Goal: Information Seeking & Learning: Learn about a topic

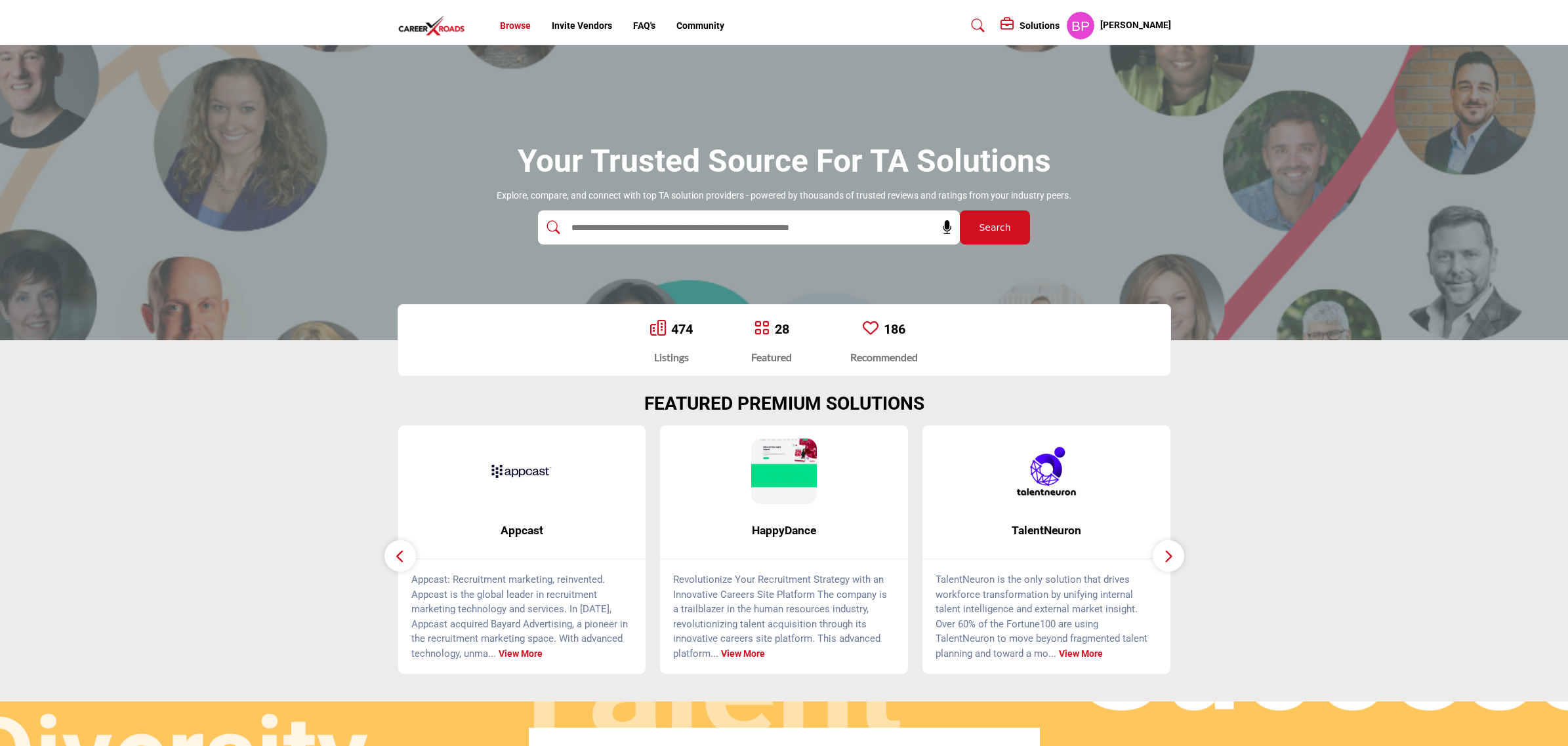
click at [517, 21] on link "Browse" at bounding box center [515, 26] width 31 height 11
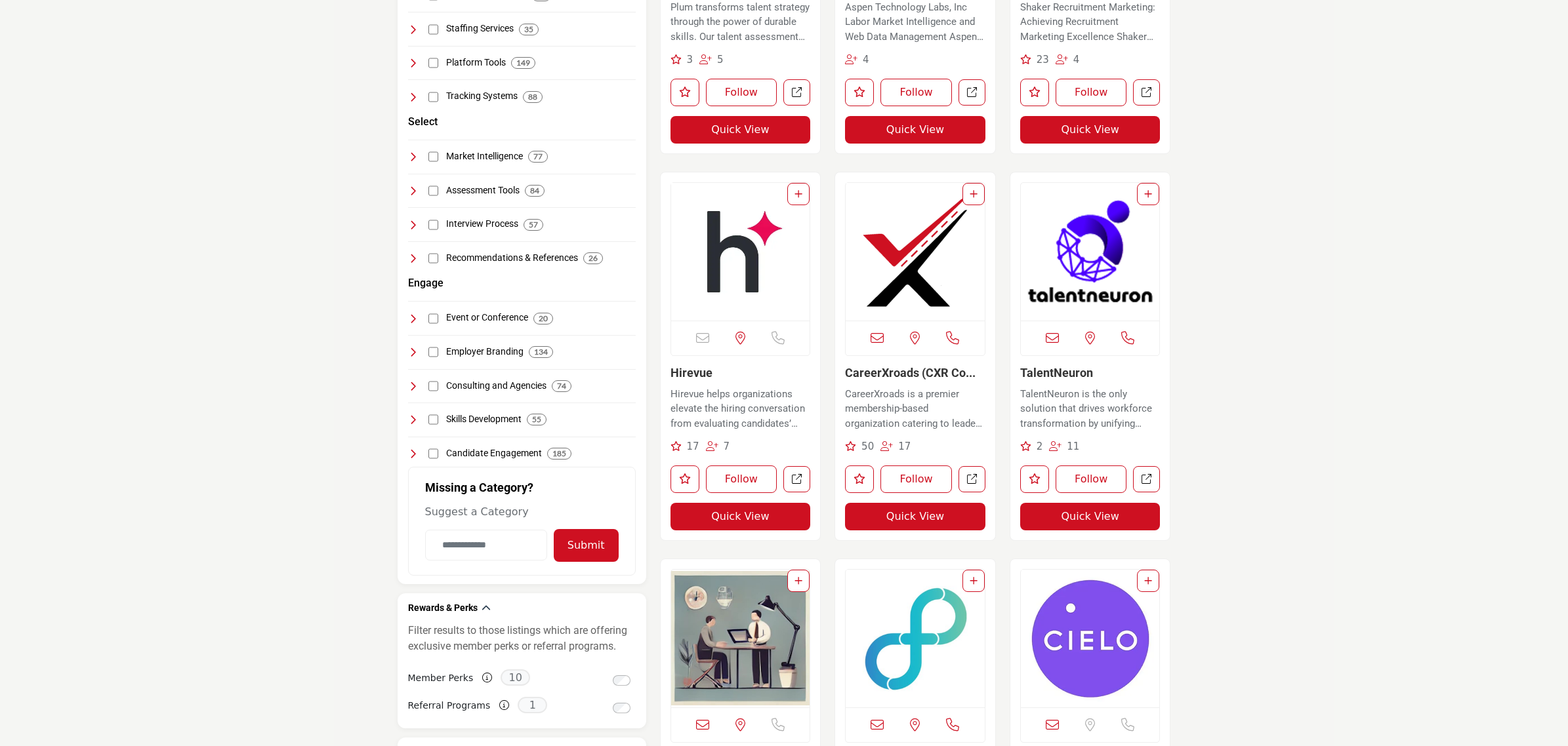
scroll to position [574, 0]
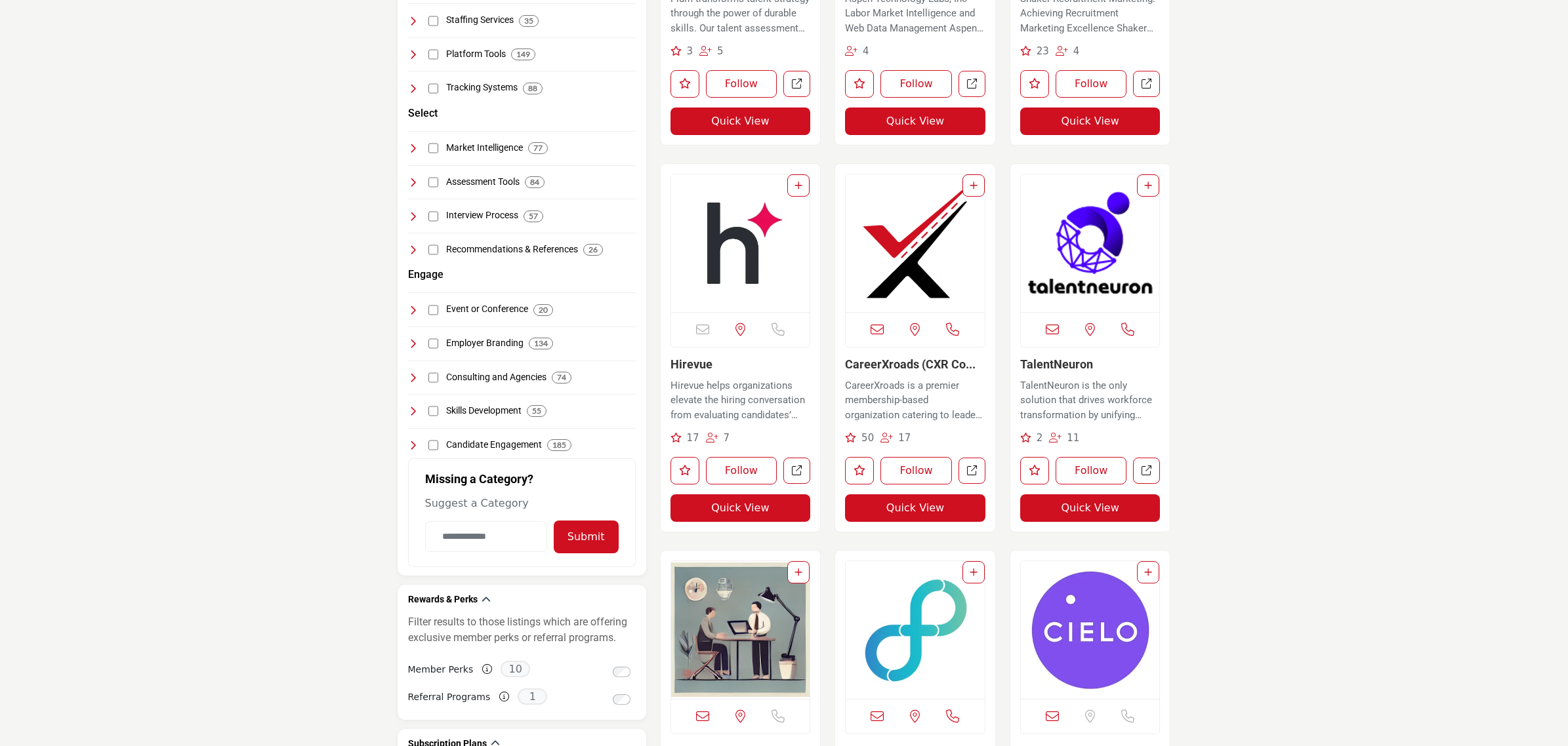
click at [899, 283] on img "Open Listing in new tab" at bounding box center [915, 242] width 139 height 137
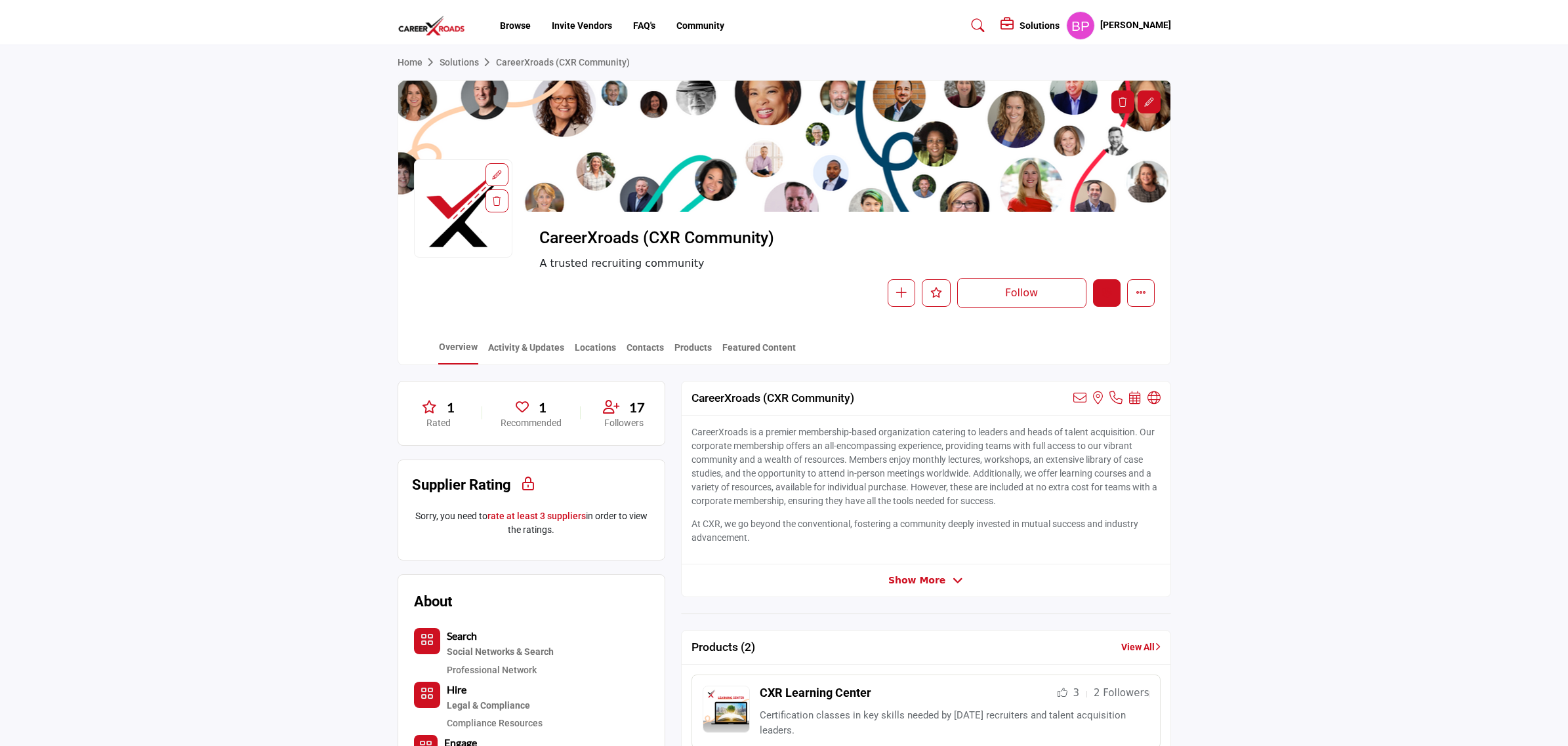
click at [1096, 293] on button "Edit company" at bounding box center [1107, 293] width 28 height 28
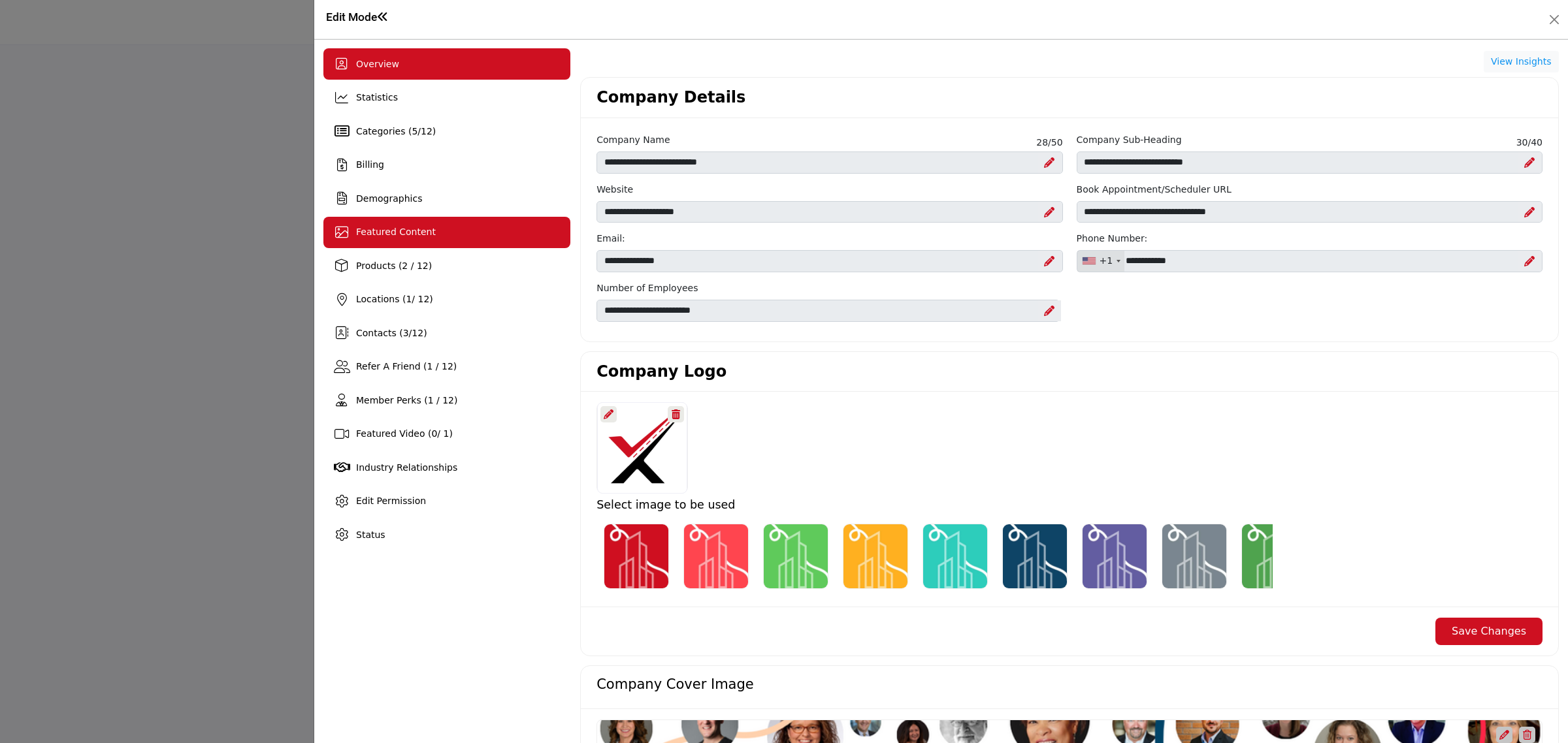
click at [422, 238] on div "Featured Content" at bounding box center [396, 232] width 80 height 13
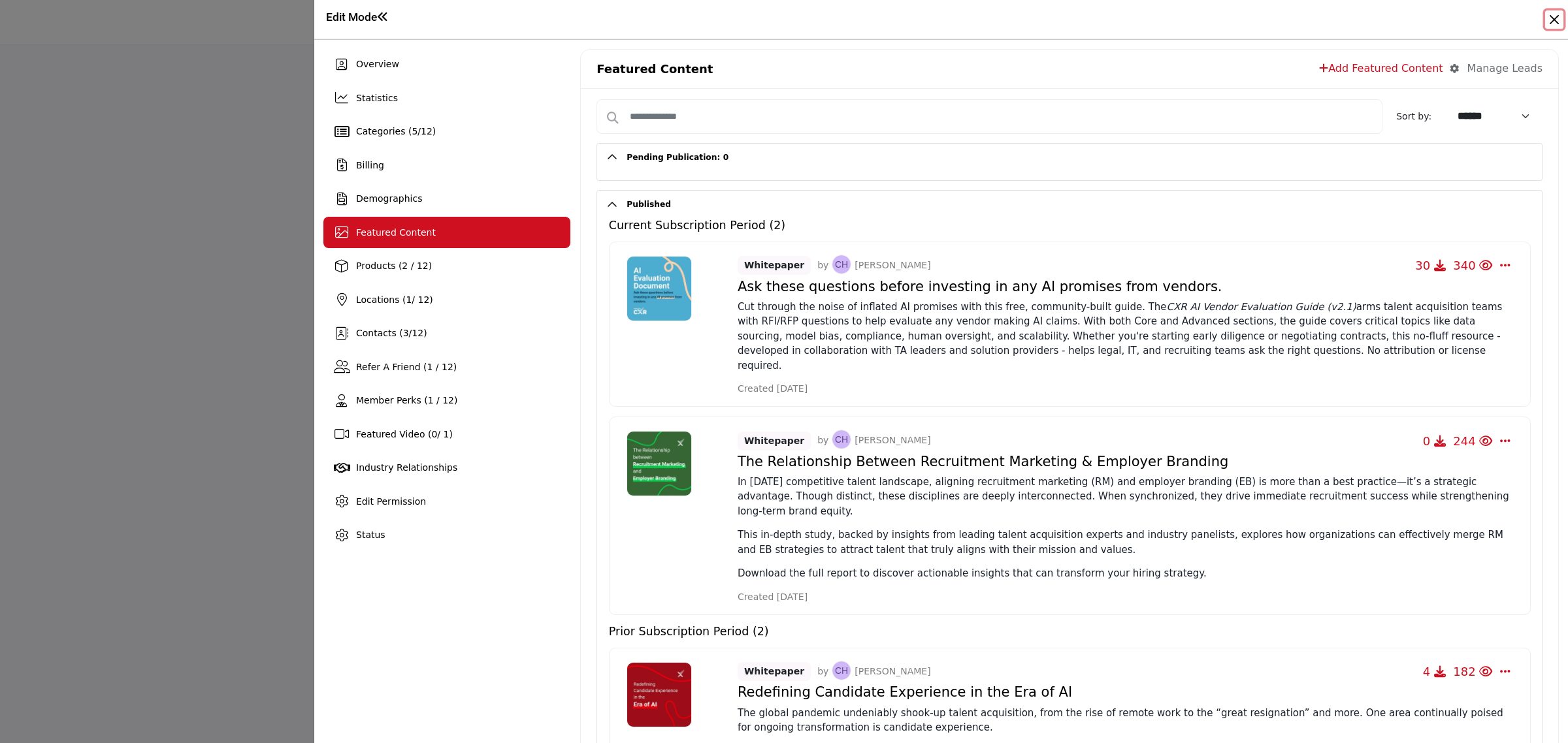
click at [1549, 22] on button "Close" at bounding box center [1555, 19] width 18 height 18
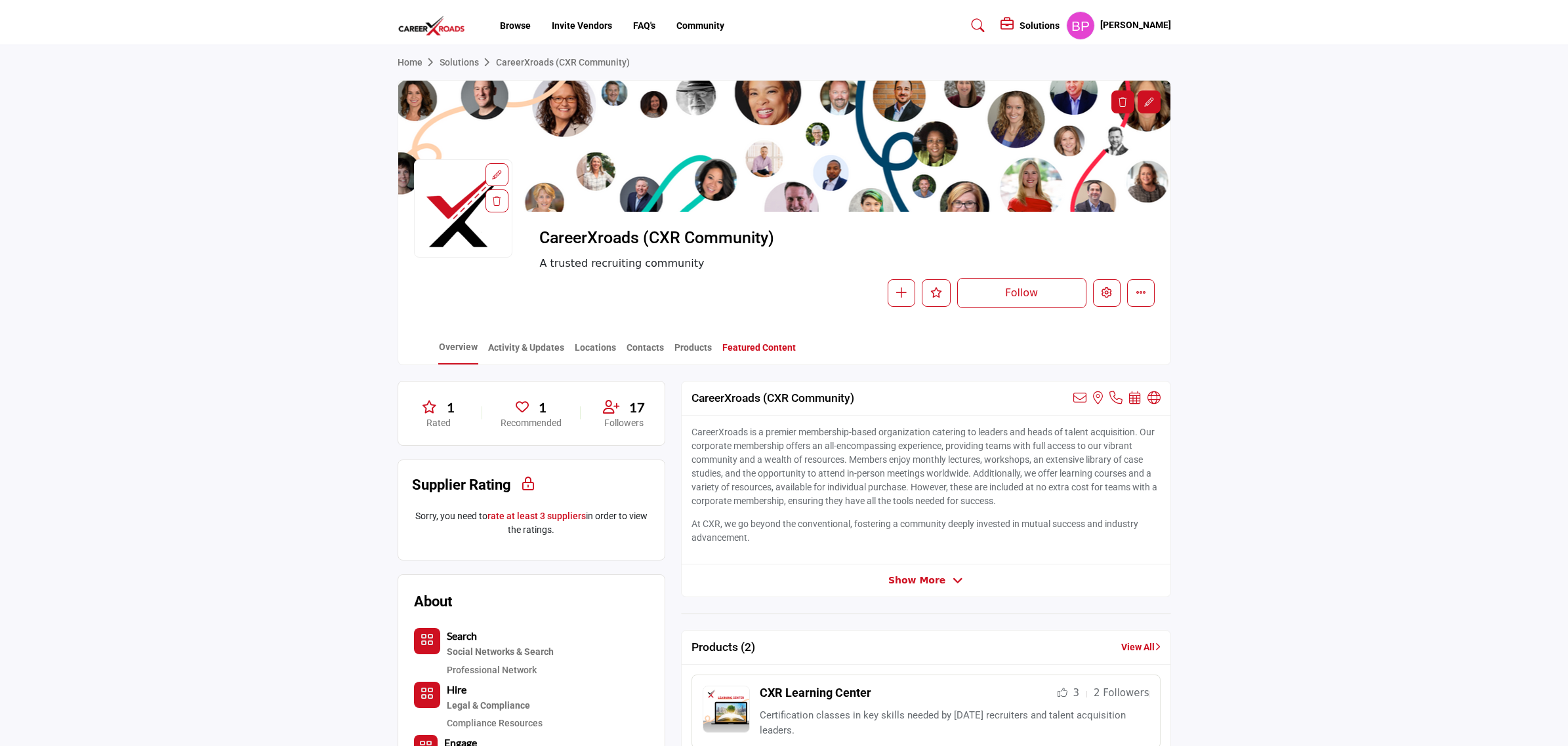
click at [759, 346] on link "Featured Content" at bounding box center [759, 352] width 75 height 23
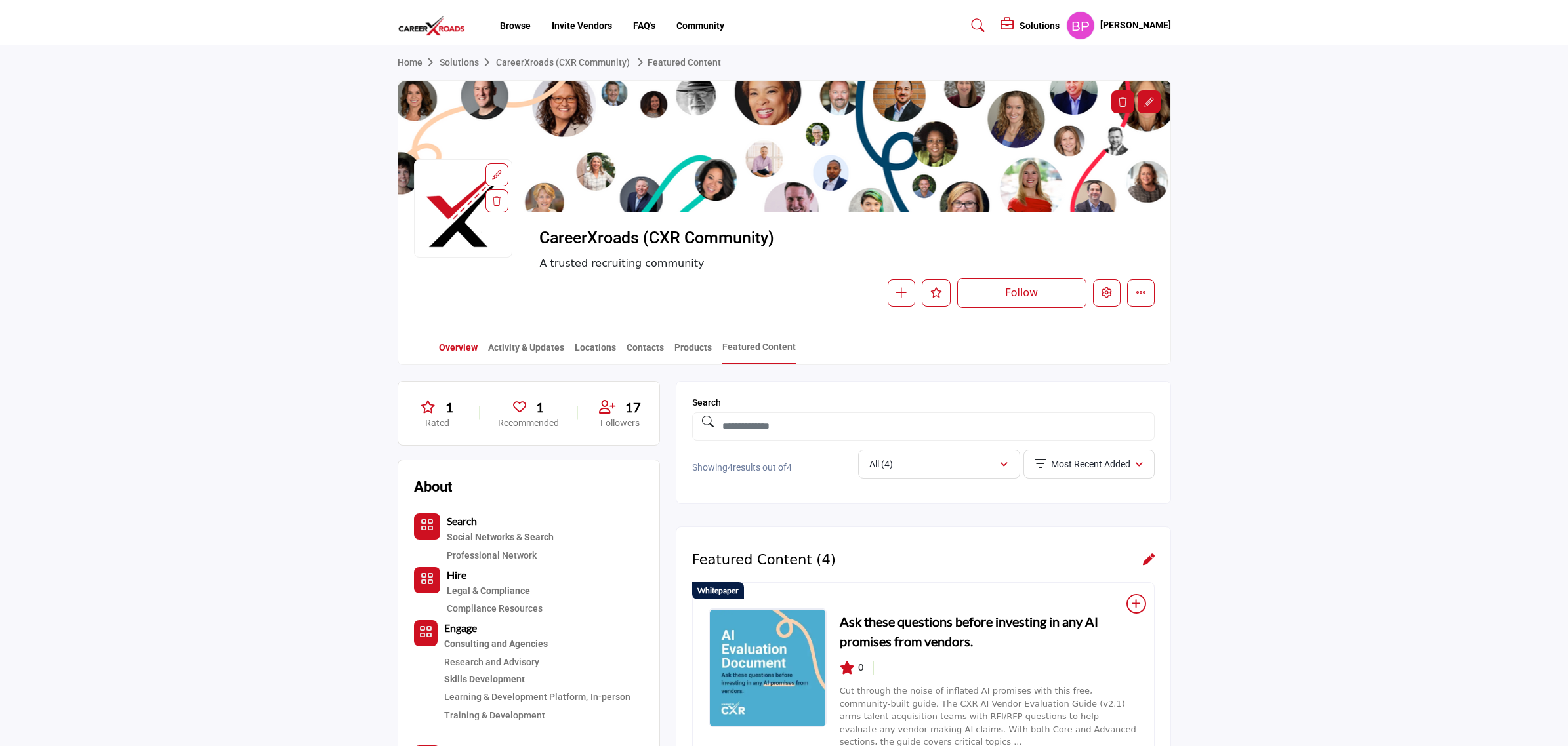
click at [450, 352] on link "Overview" at bounding box center [458, 352] width 40 height 23
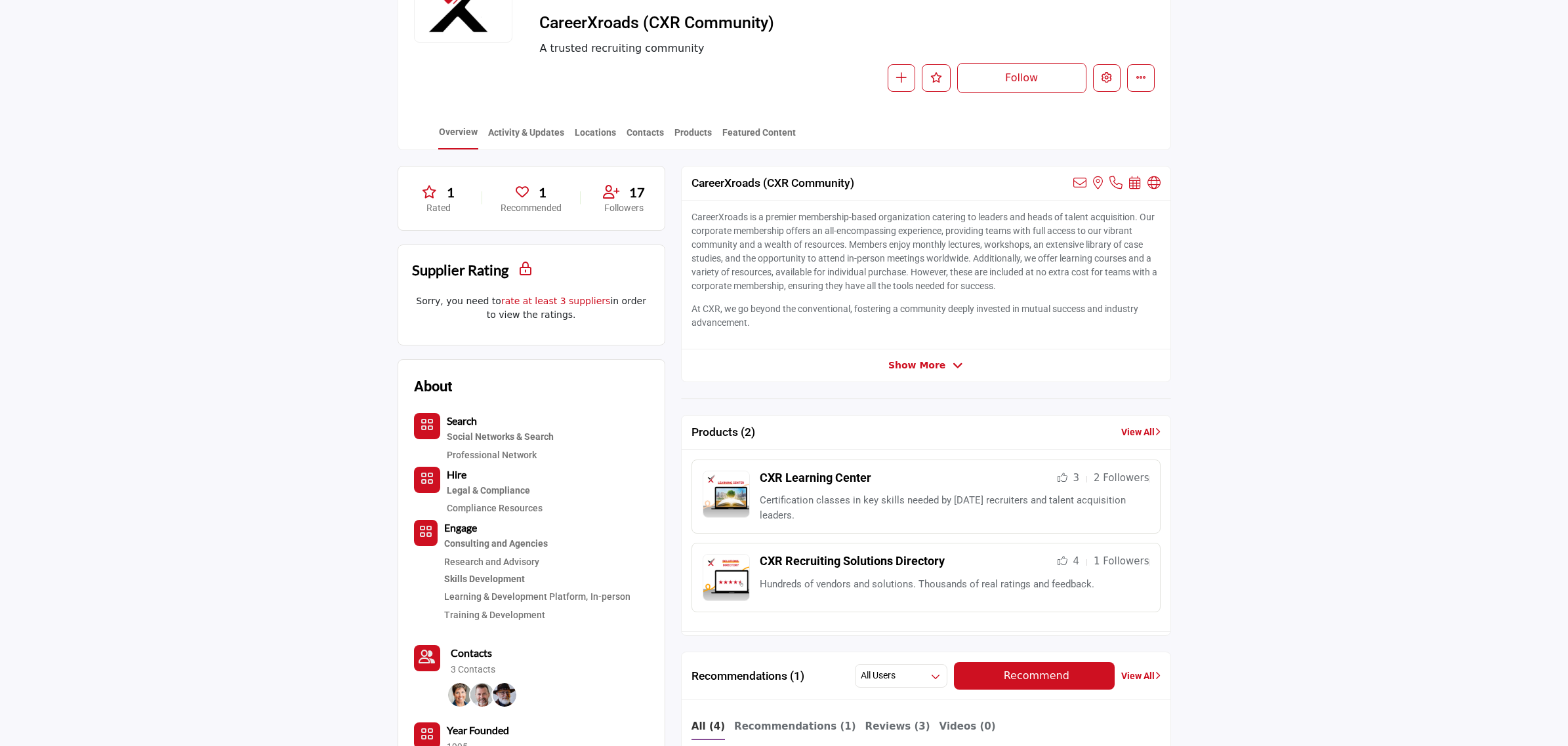
scroll to position [210, 0]
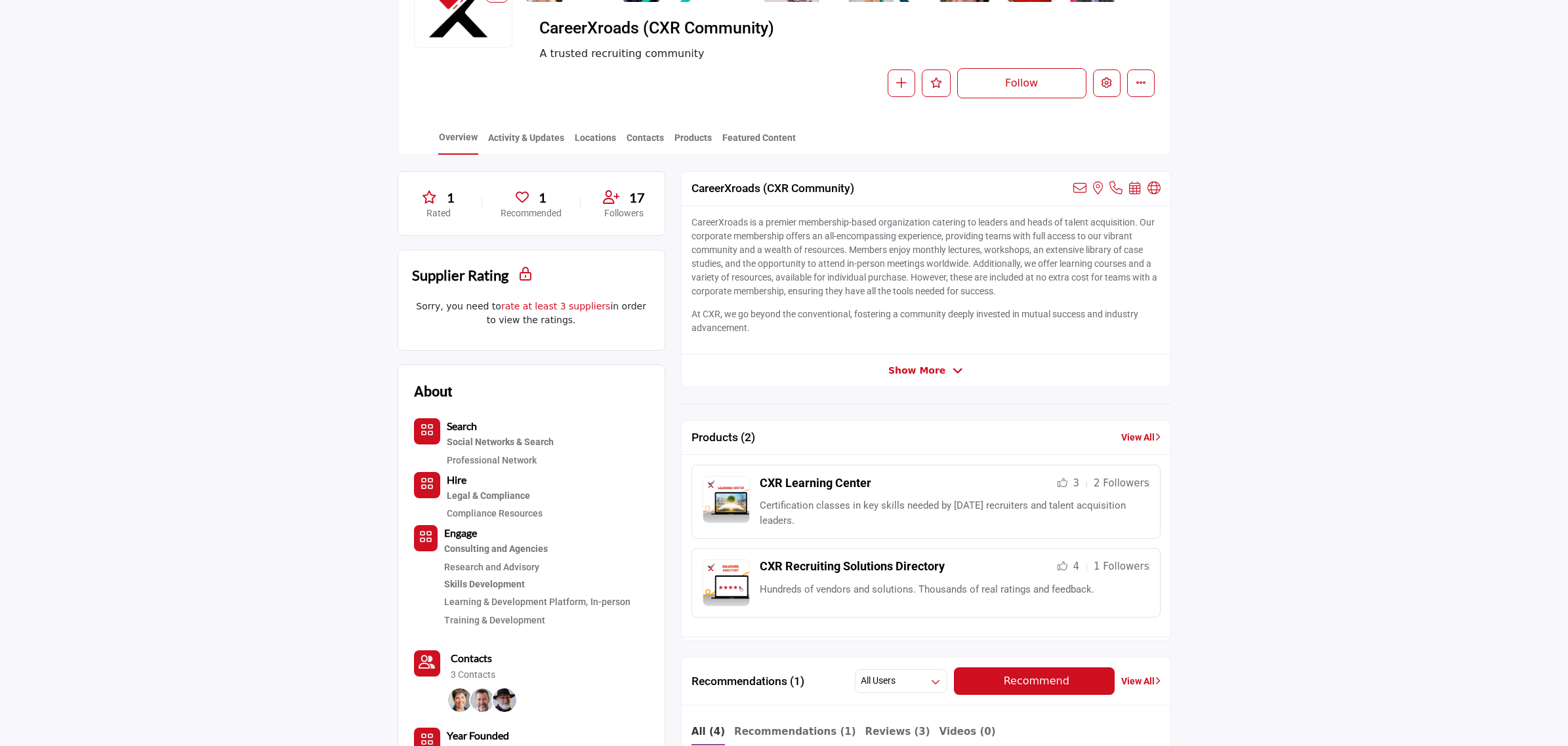
click at [930, 372] on span "Show More" at bounding box center [917, 371] width 57 height 14
click at [924, 376] on span "Show Less" at bounding box center [917, 371] width 55 height 14
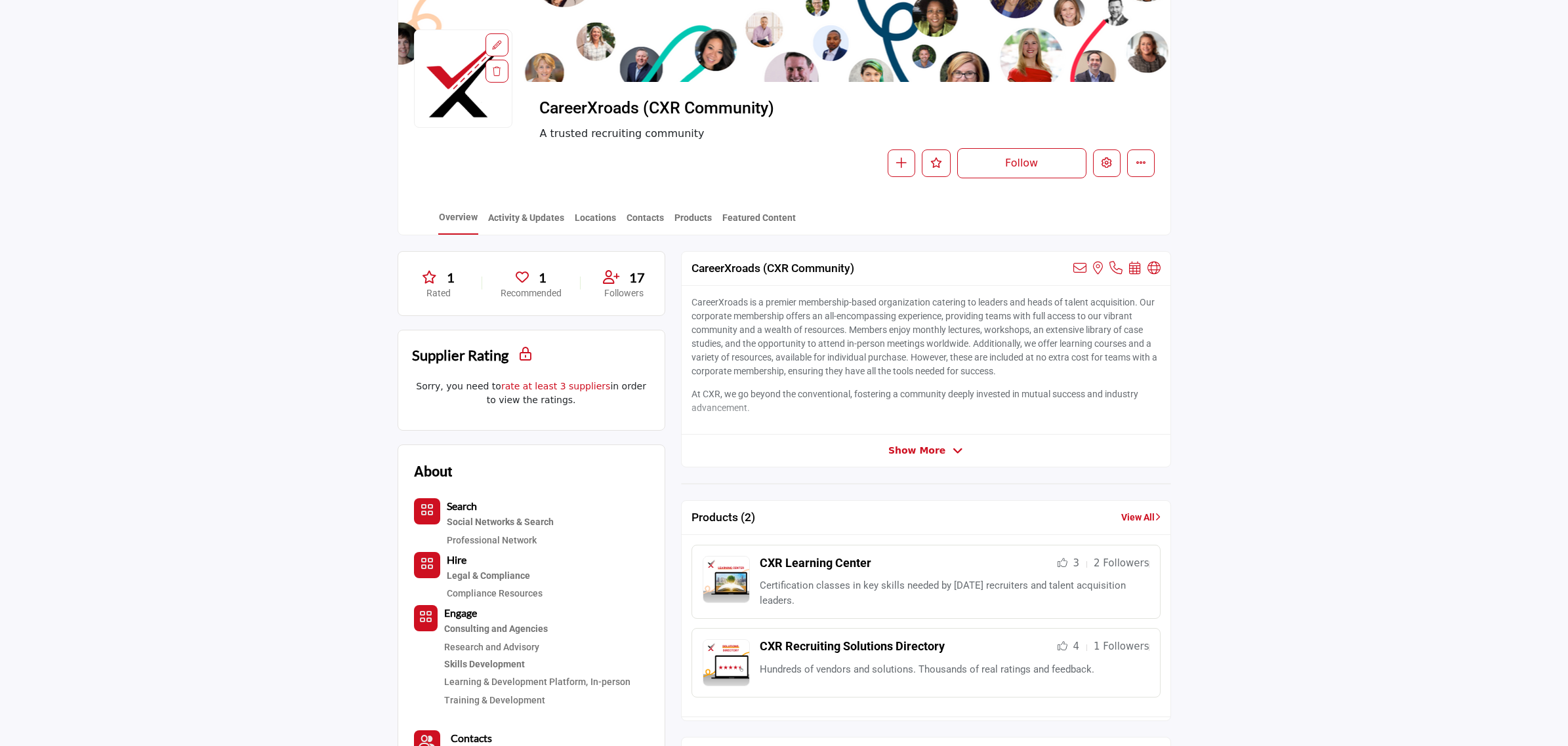
scroll to position [0, 0]
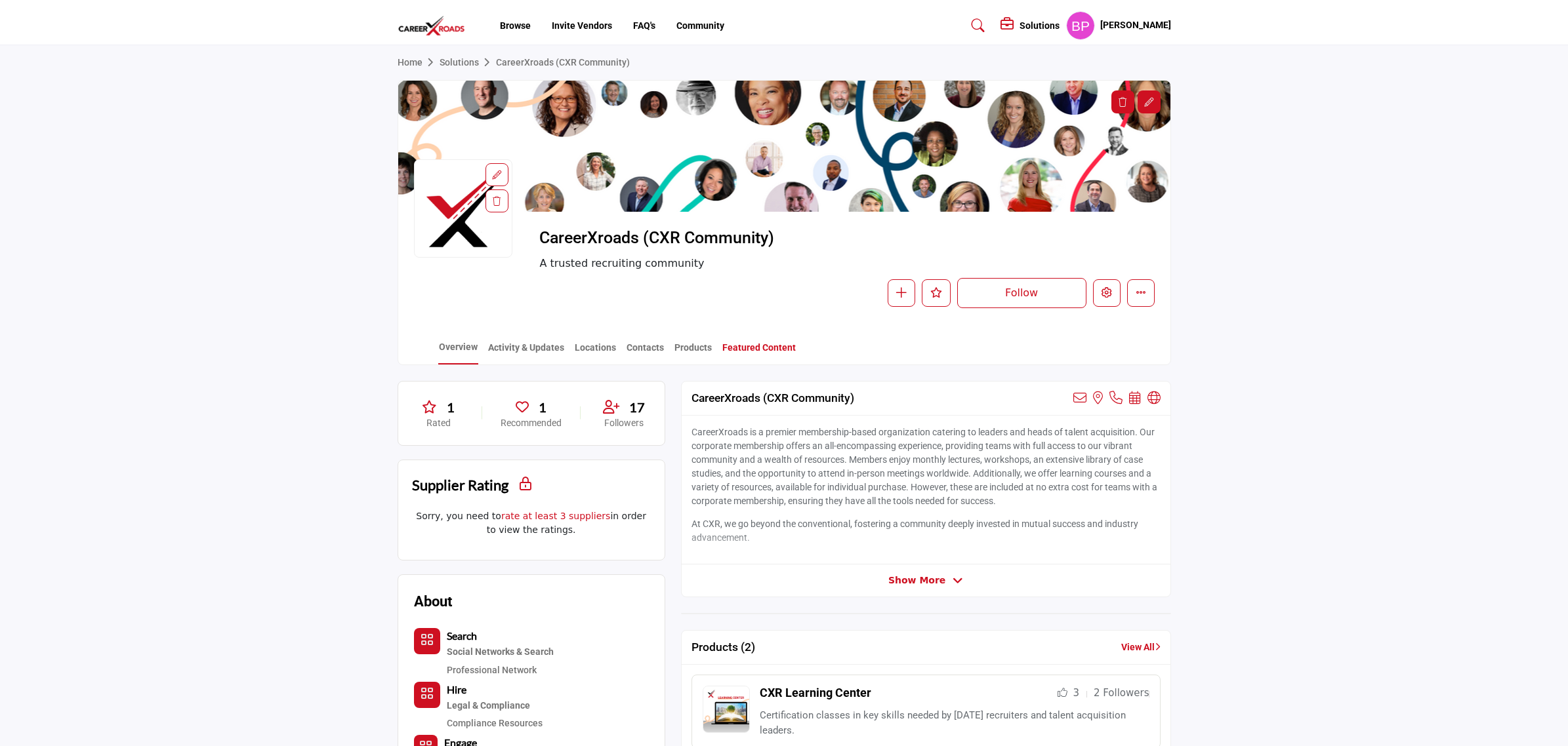
click at [766, 354] on link "Featured Content" at bounding box center [759, 352] width 75 height 23
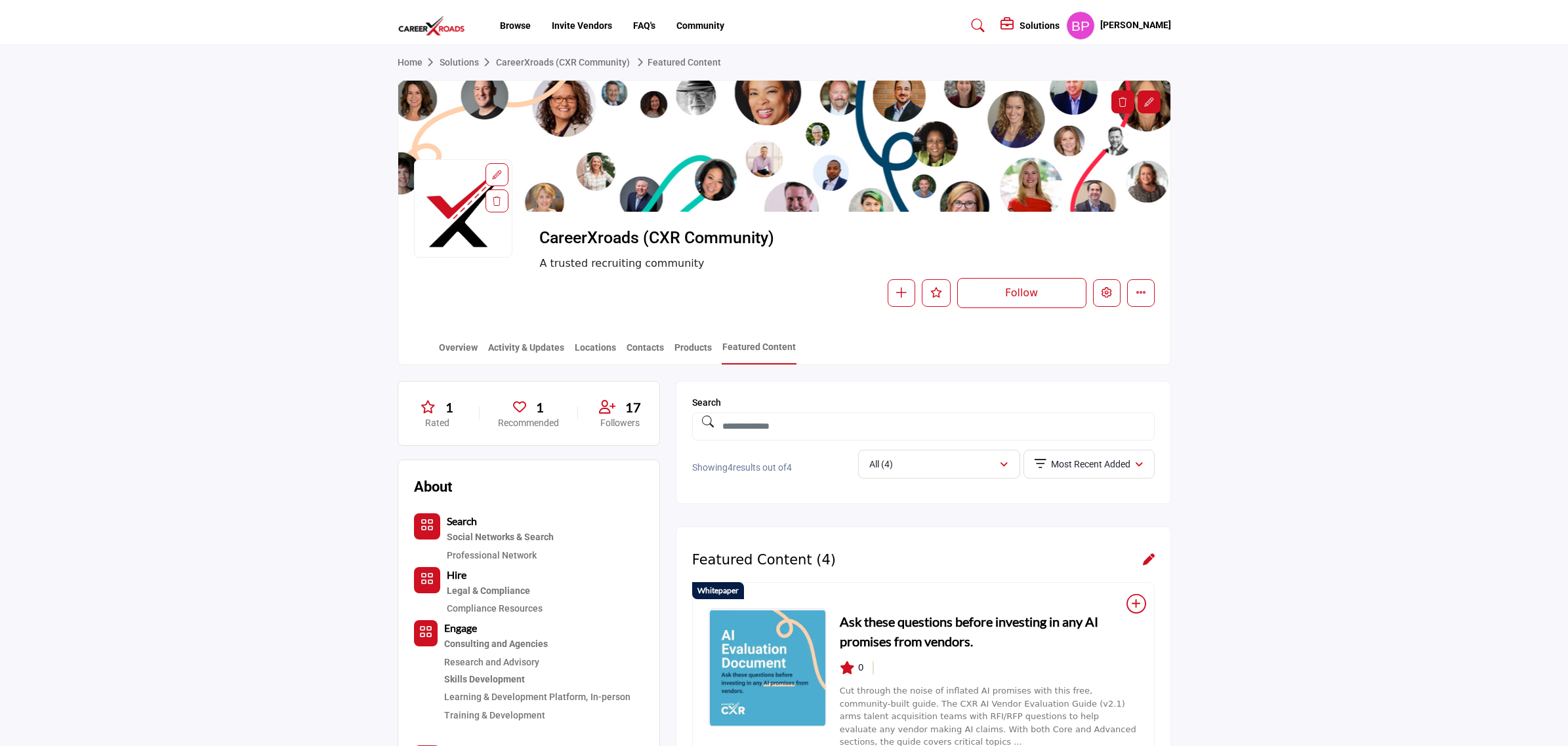
click at [436, 347] on div "Overview Activity & Updates Locations Contacts Products Featured Content" at bounding box center [801, 344] width 740 height 41
click at [454, 344] on link "Overview" at bounding box center [458, 352] width 40 height 23
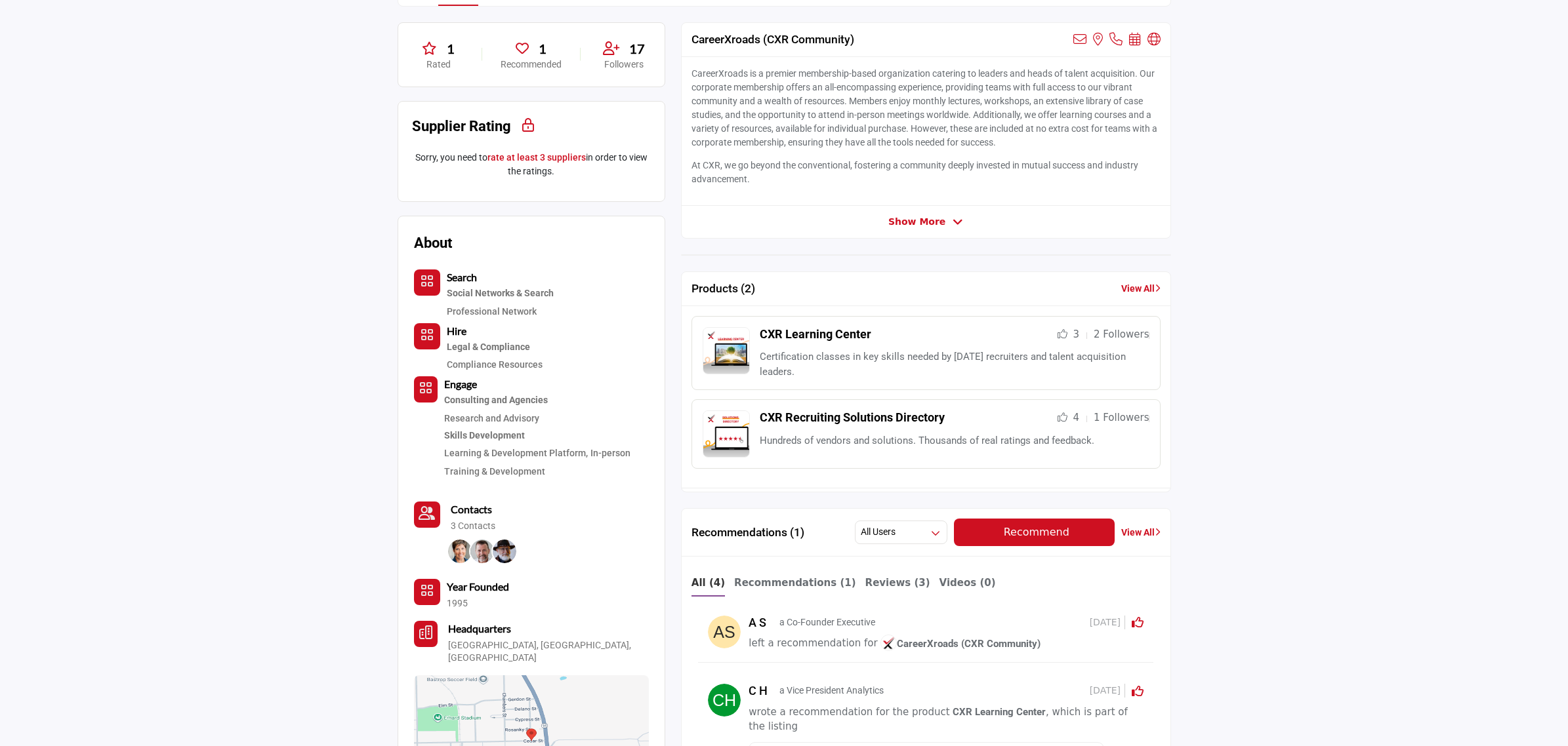
scroll to position [82, 0]
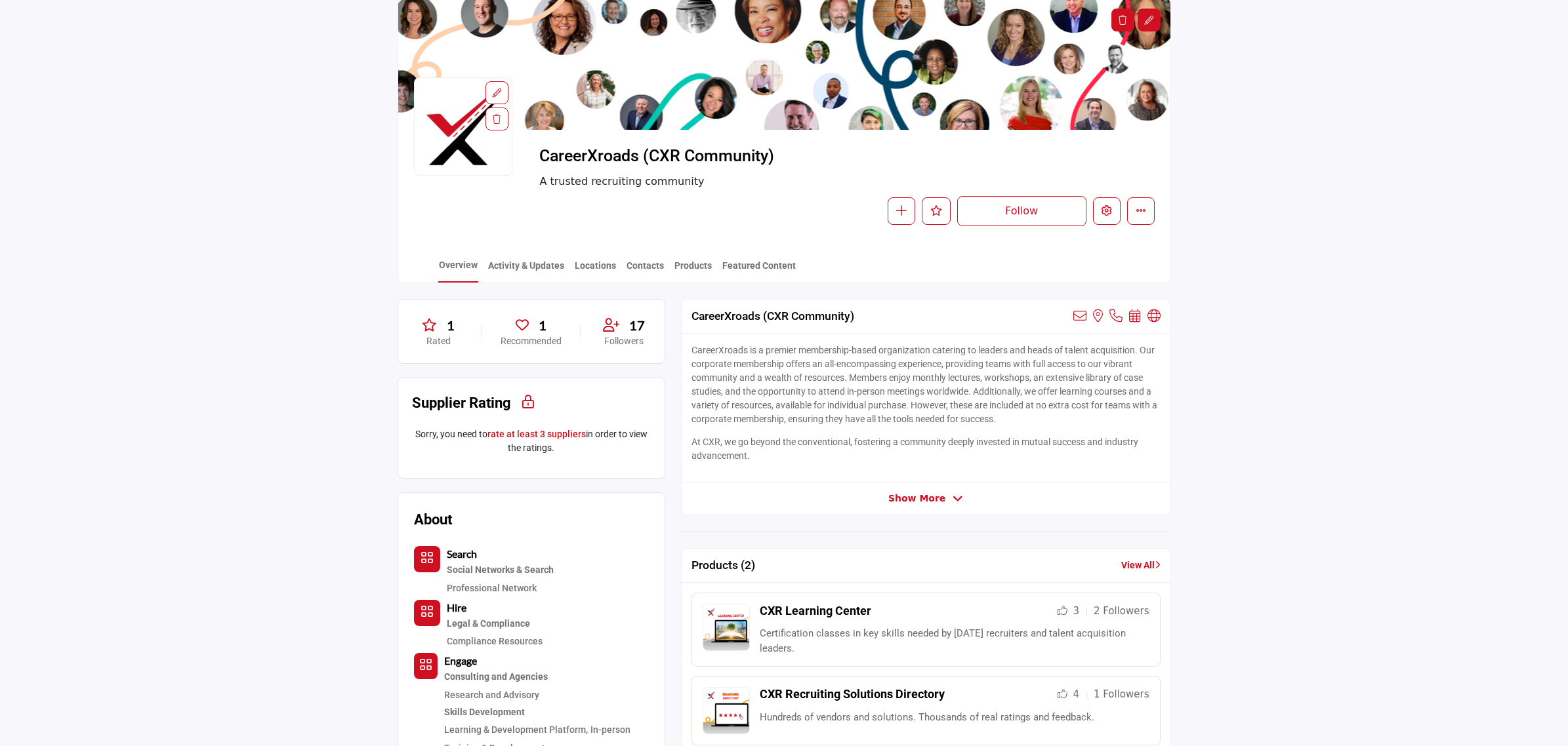
click at [953, 501] on icon at bounding box center [958, 499] width 11 height 12
click at [952, 501] on icon at bounding box center [957, 499] width 11 height 12
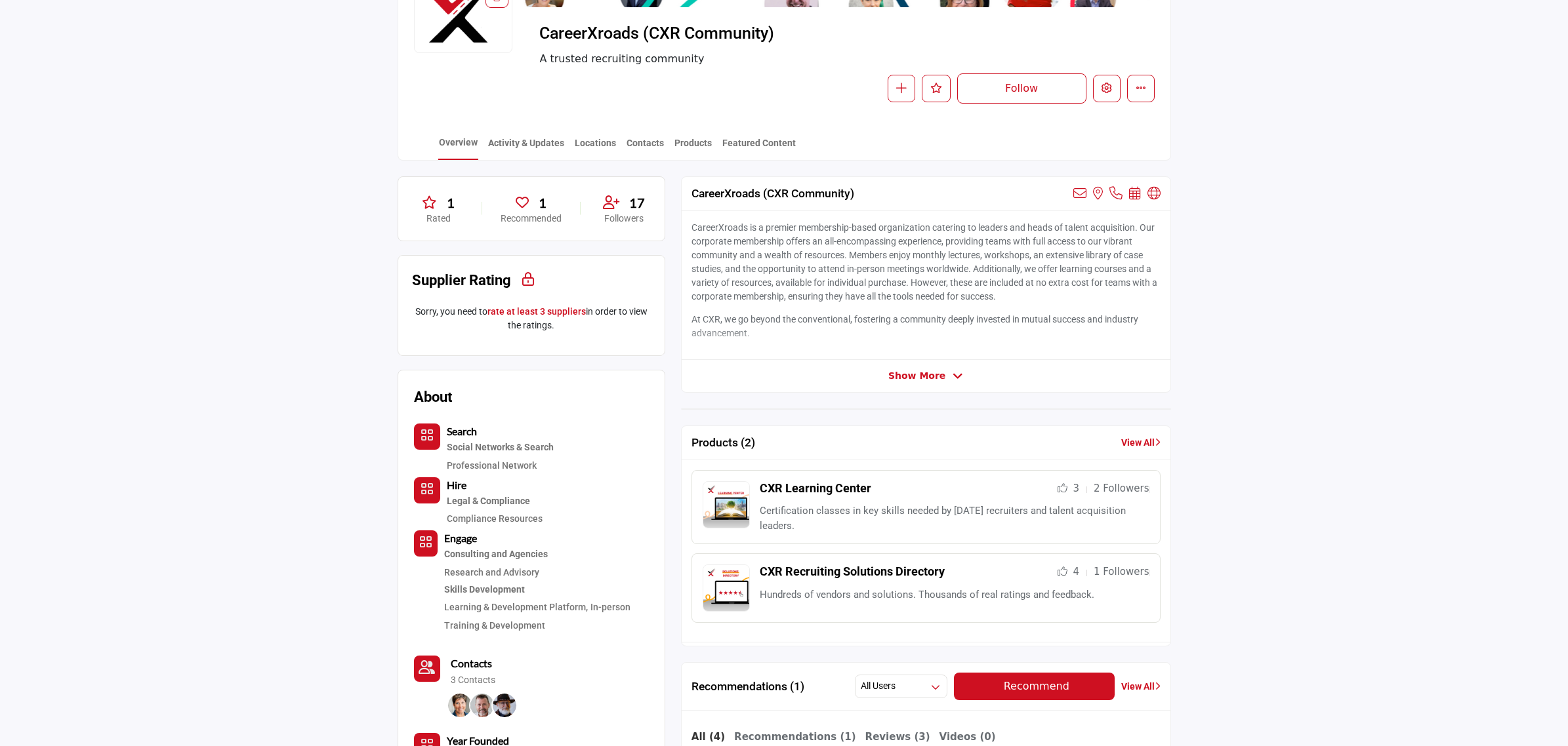
scroll to position [46, 0]
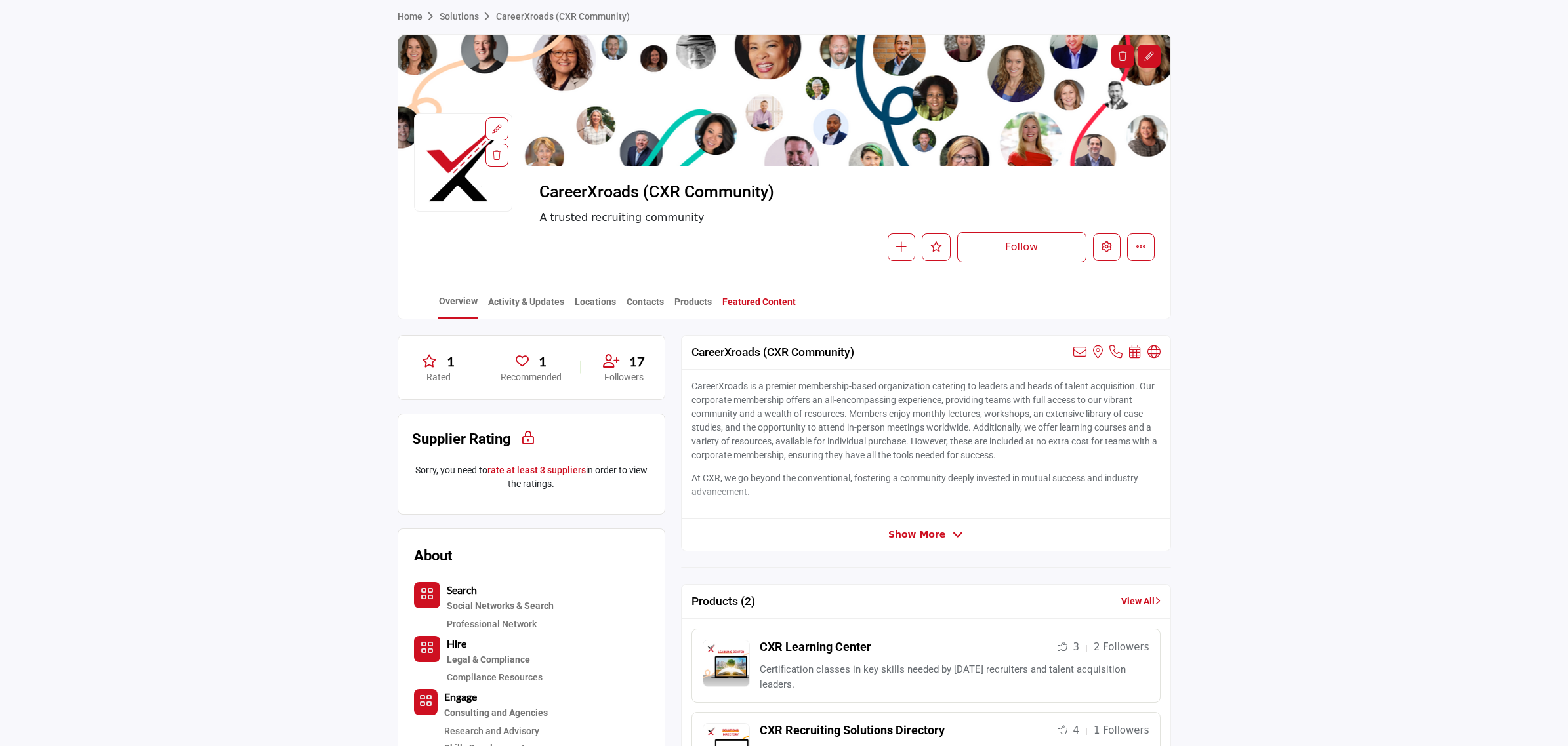
click at [761, 309] on link "Featured Content" at bounding box center [759, 306] width 75 height 23
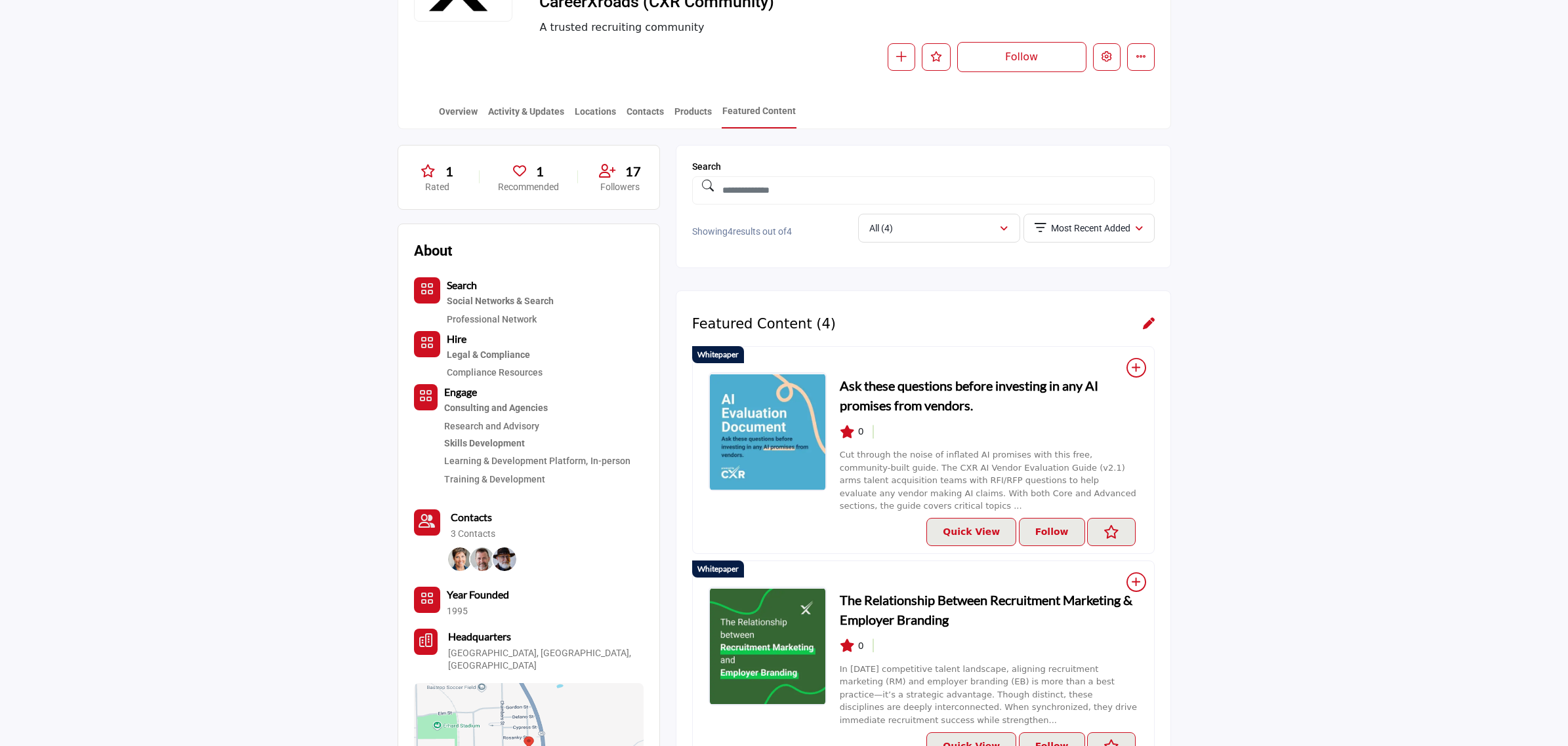
scroll to position [246, 0]
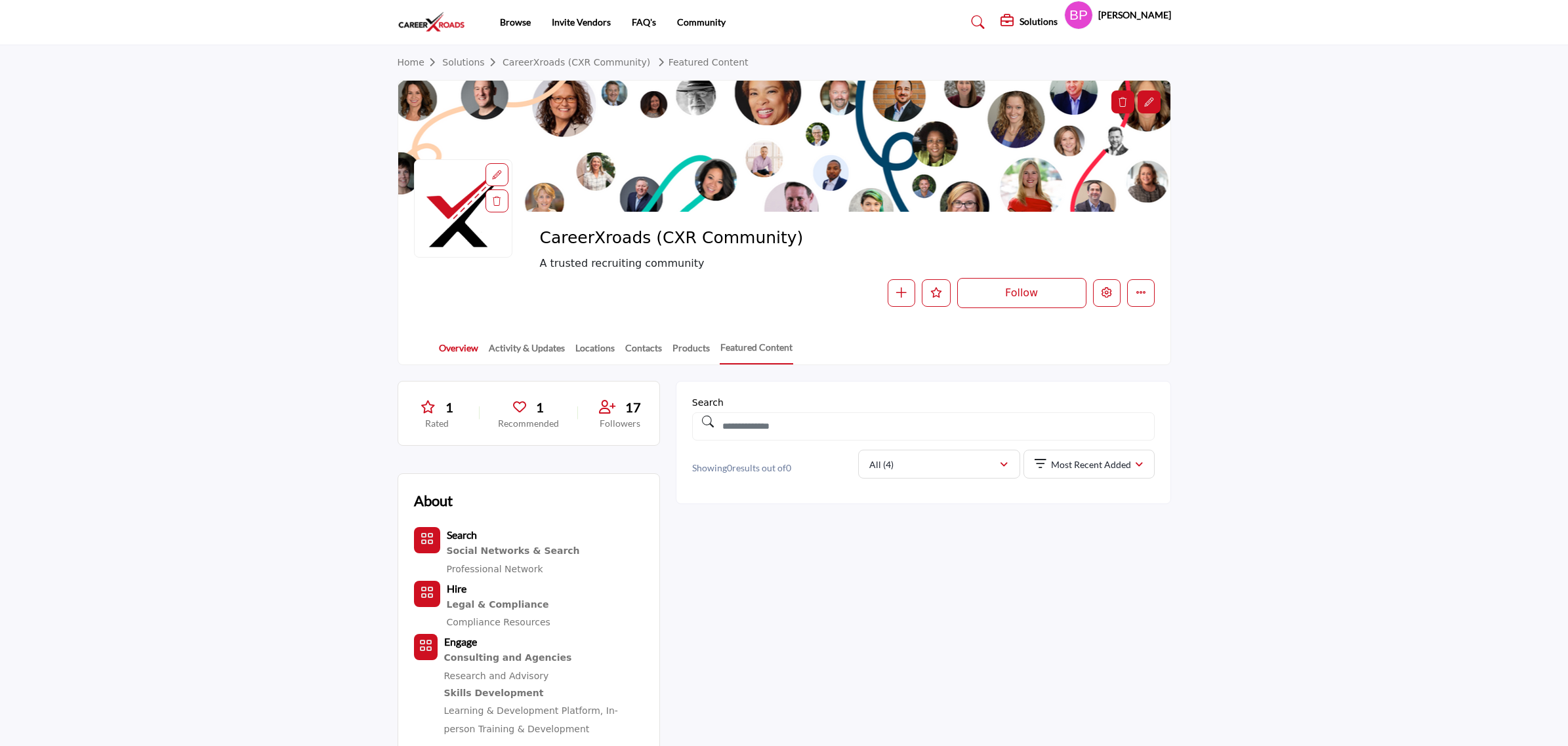
click at [453, 341] on link "Overview" at bounding box center [459, 352] width 41 height 23
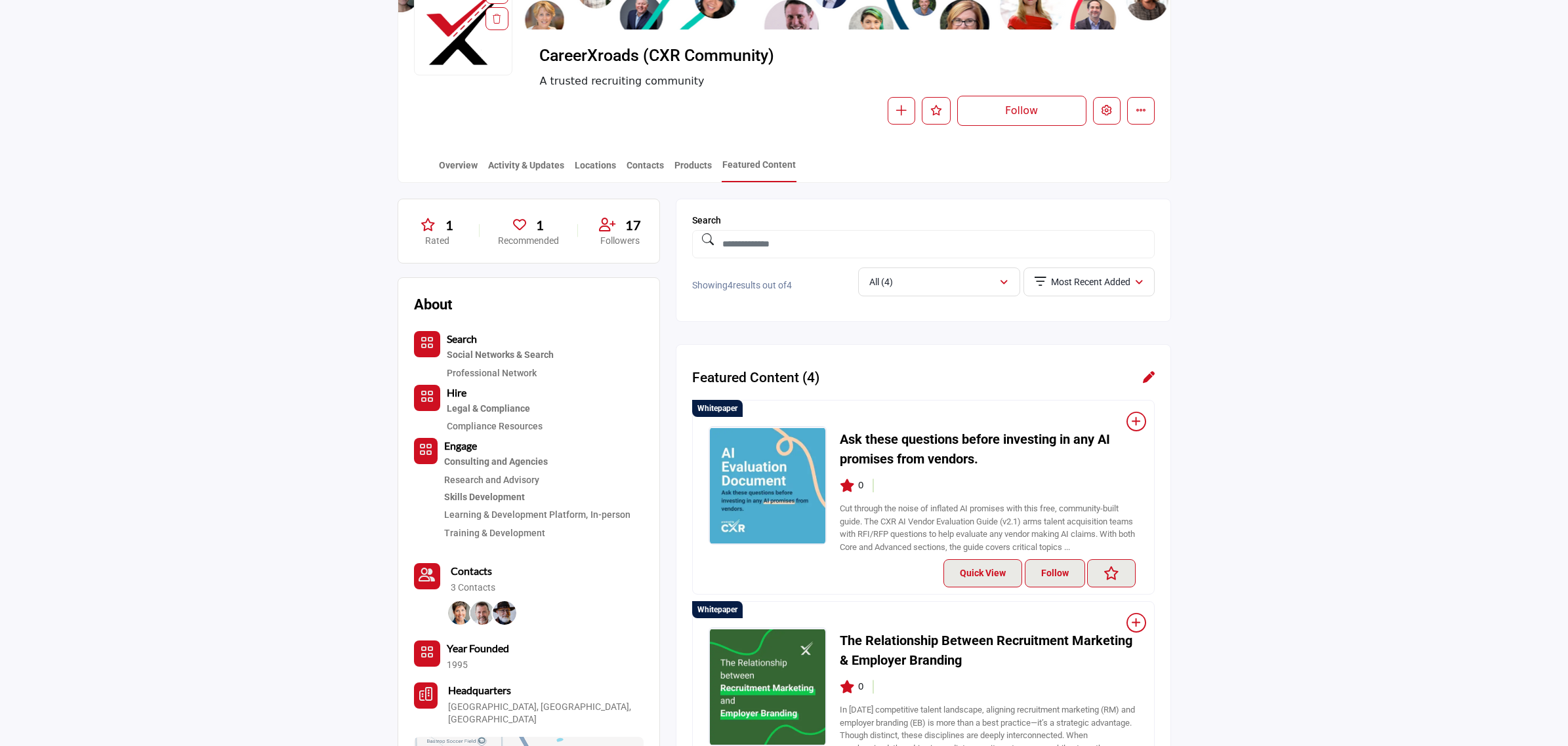
scroll to position [328, 0]
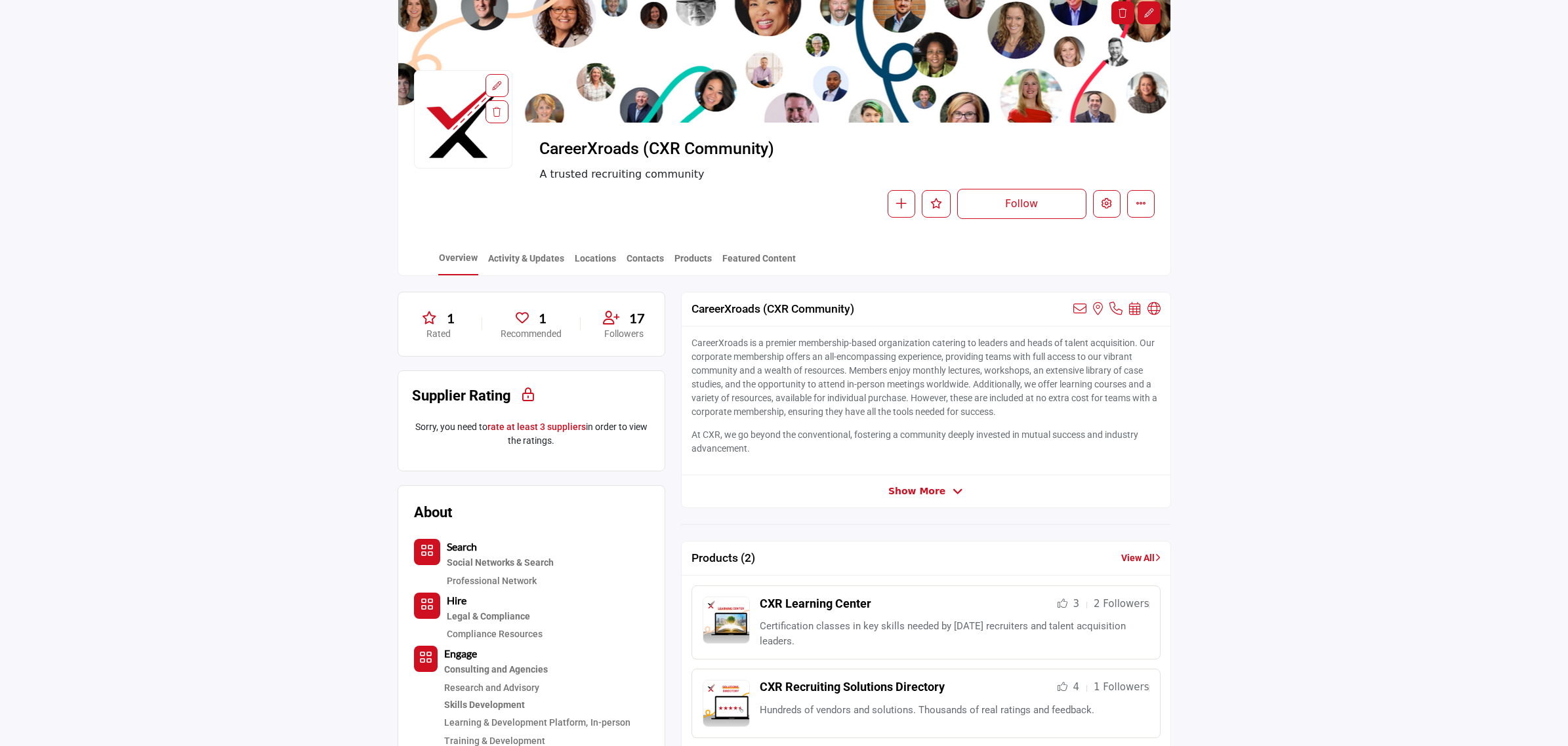
scroll to position [82, 0]
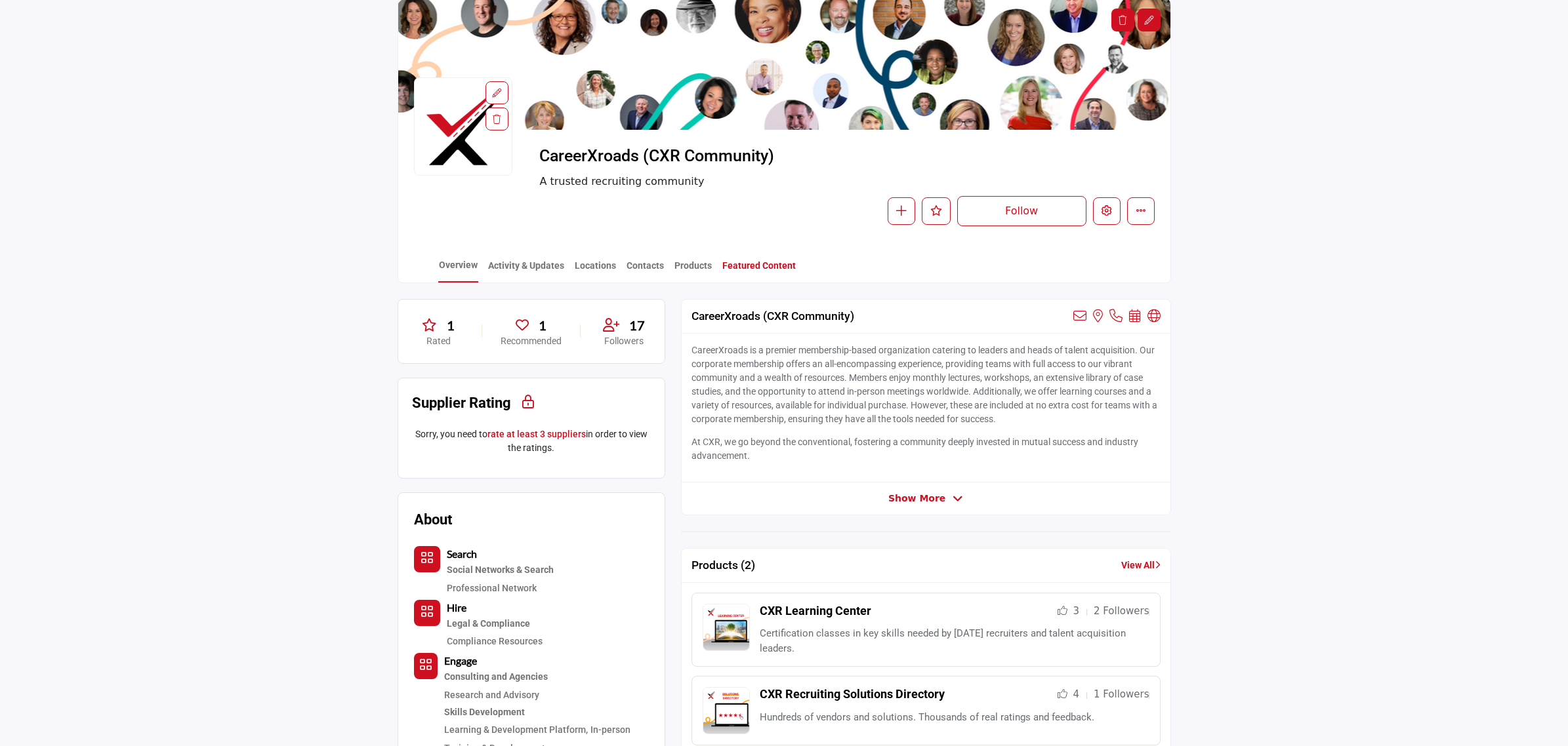
click at [765, 269] on link "Featured Content" at bounding box center [759, 270] width 75 height 23
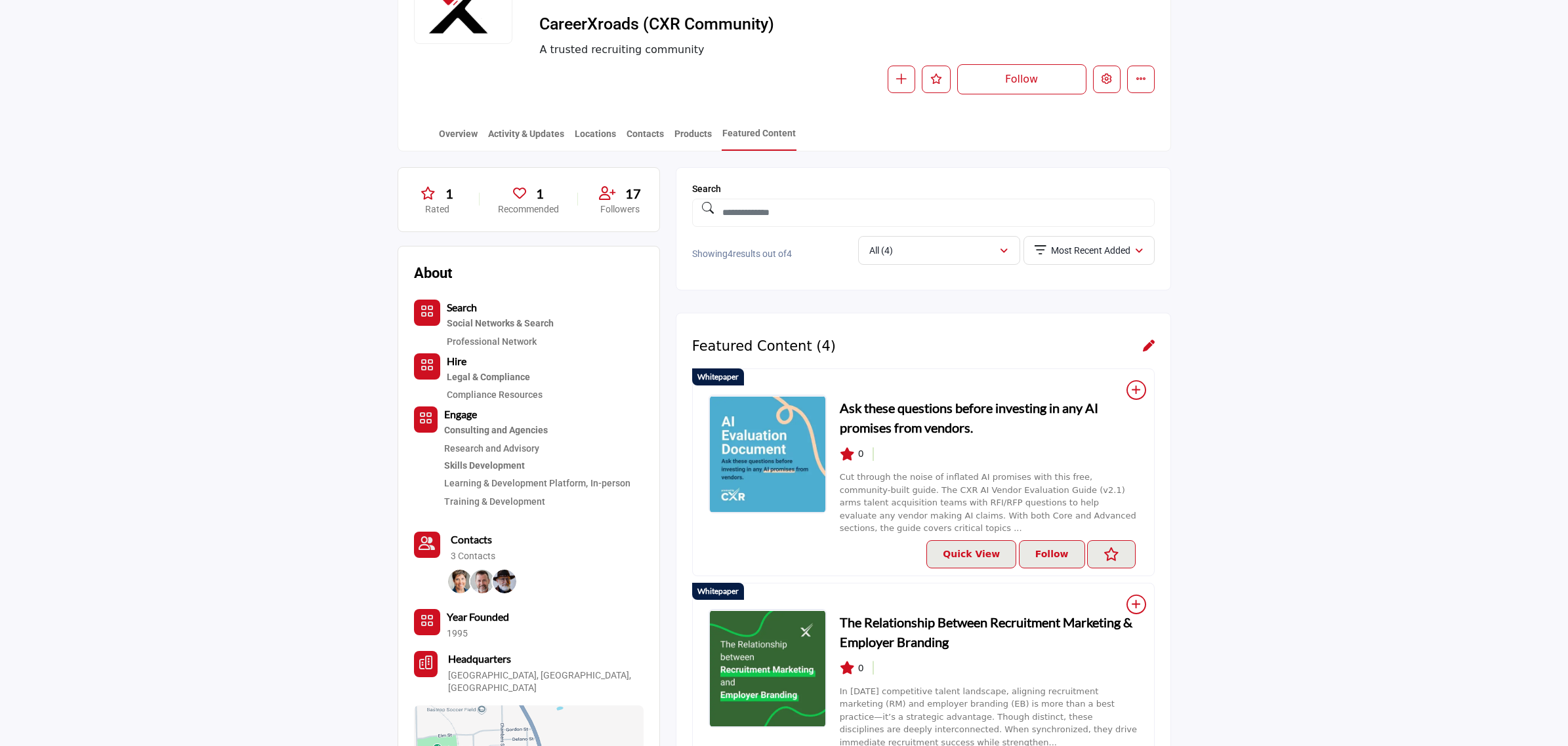
scroll to position [164, 0]
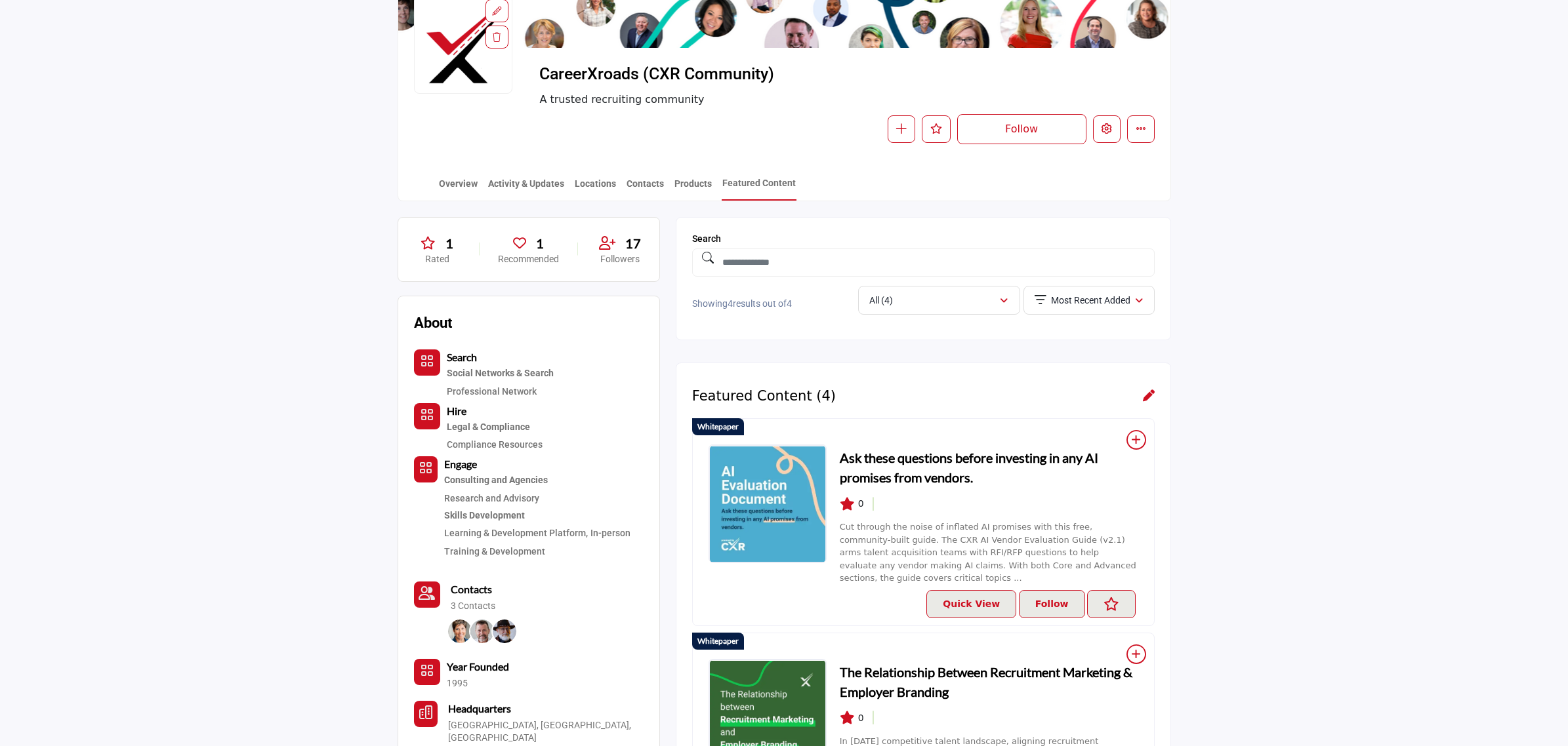
drag, startPoint x: 1332, startPoint y: 287, endPoint x: 1143, endPoint y: 164, distance: 225.5
click at [1332, 287] on section "1 Rated 1 Recommended 17 Followers About Search Hire Engage 1995" at bounding box center [784, 748] width 1568 height 1093
click at [467, 179] on link "Overview" at bounding box center [458, 188] width 40 height 23
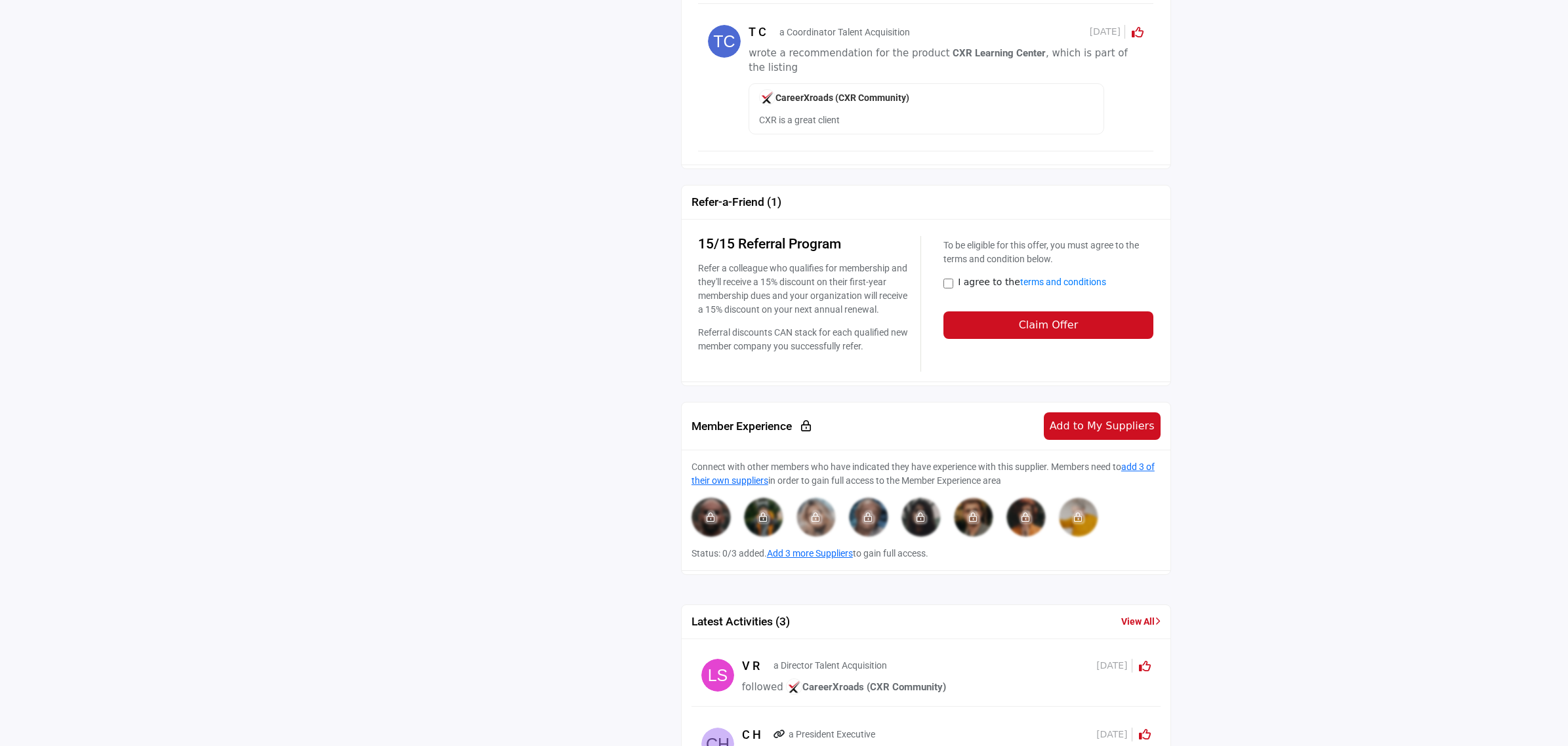
scroll to position [1276, 0]
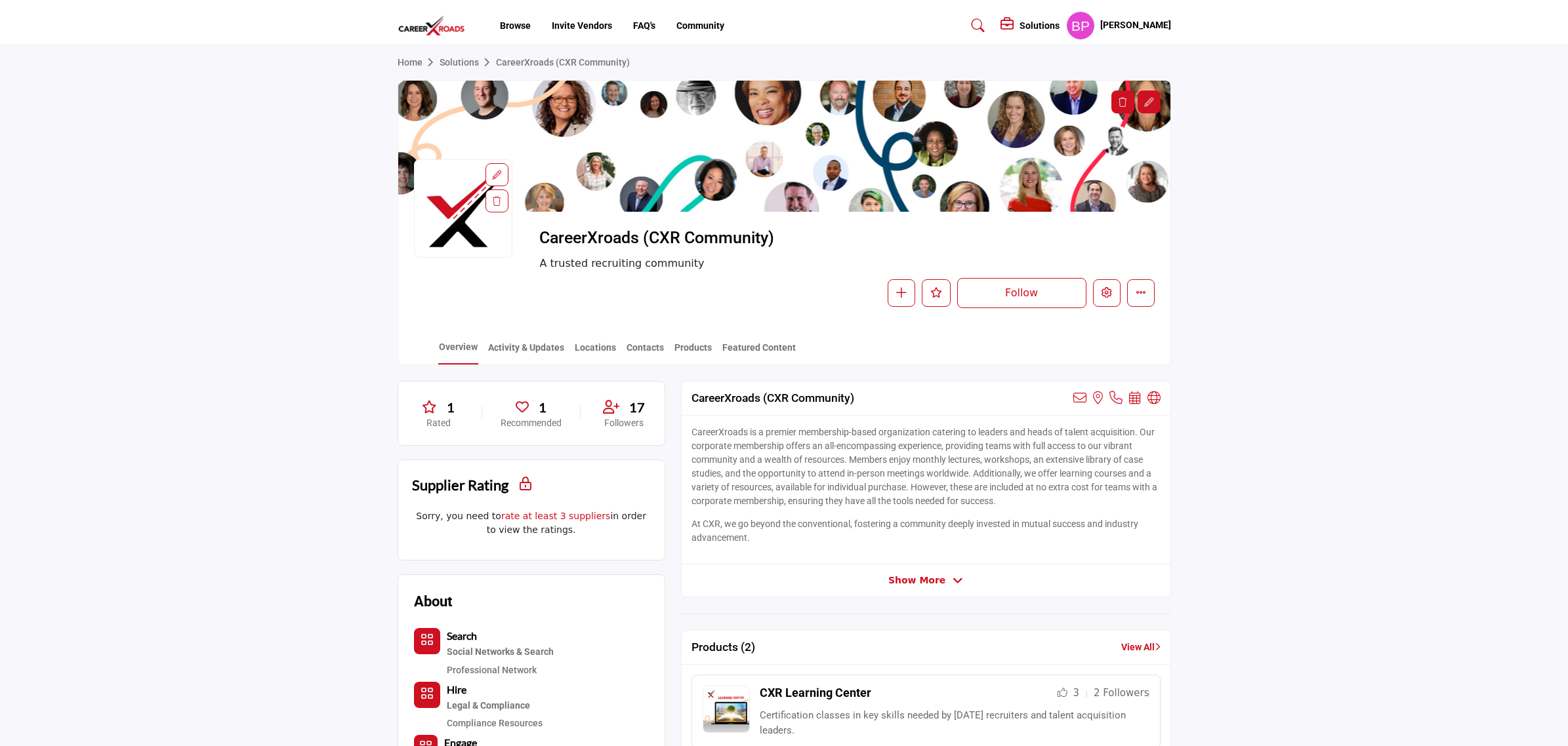
click at [460, 59] on link "Solutions" at bounding box center [467, 62] width 56 height 11
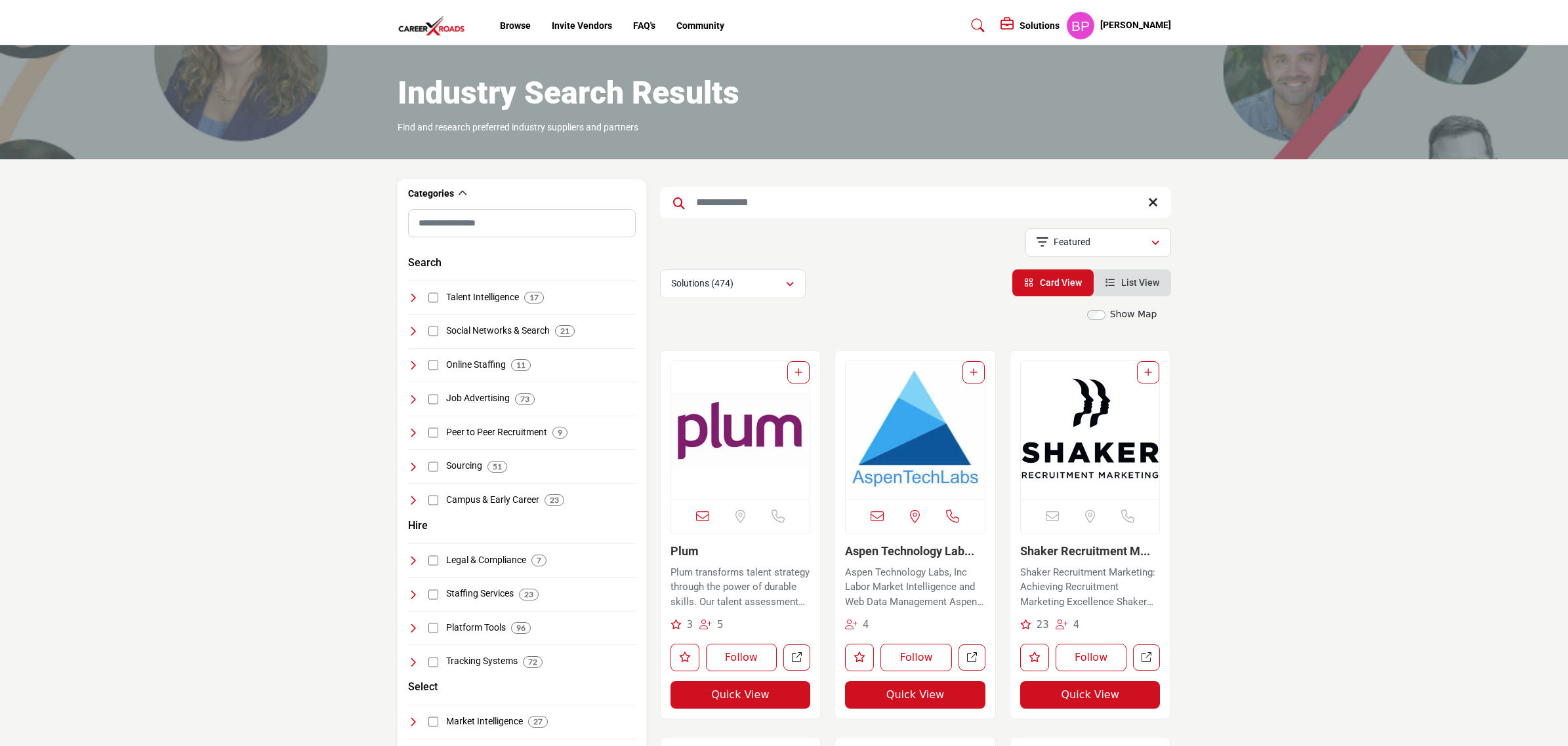
scroll to position [410, 0]
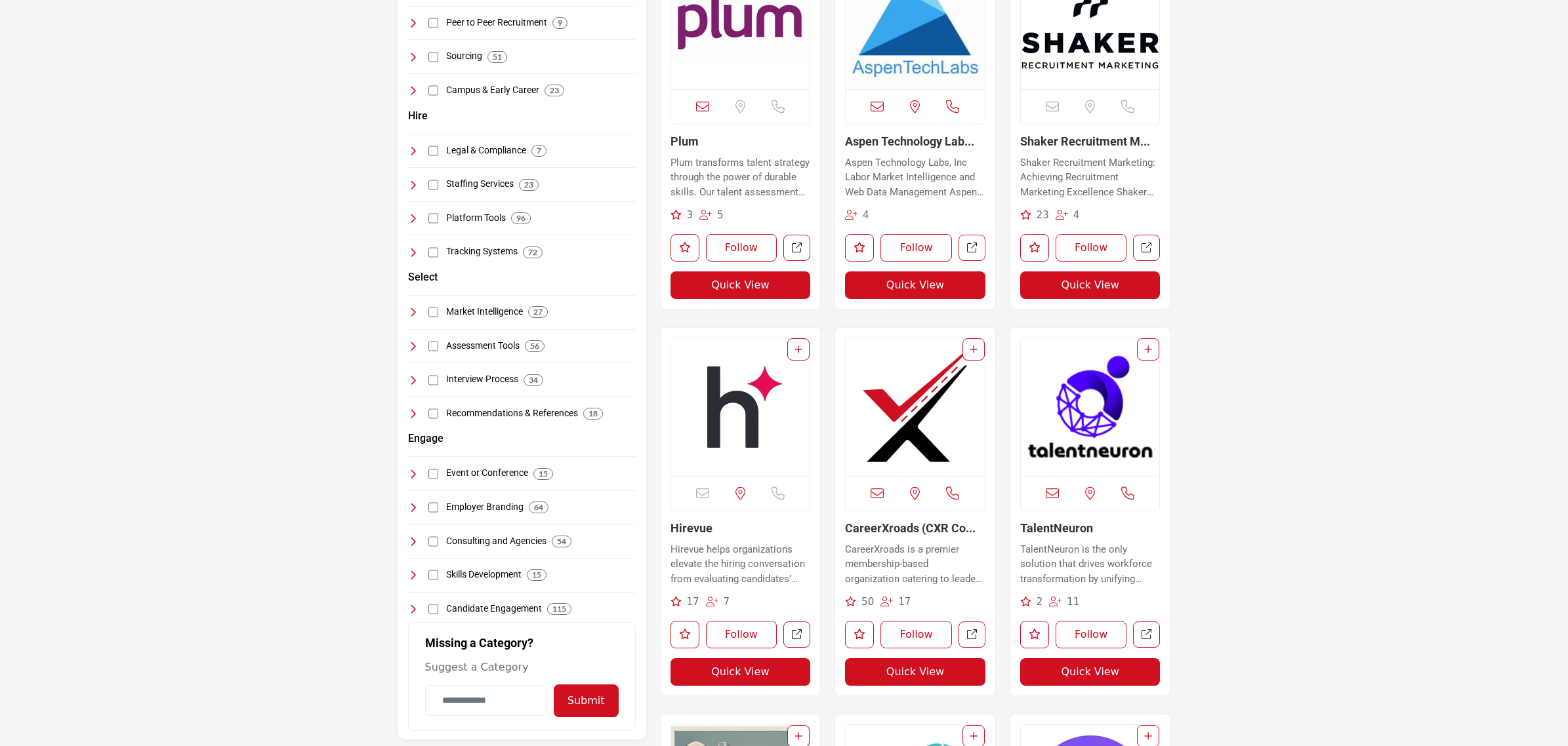
click at [902, 433] on img "Open Listing in new tab" at bounding box center [915, 407] width 139 height 137
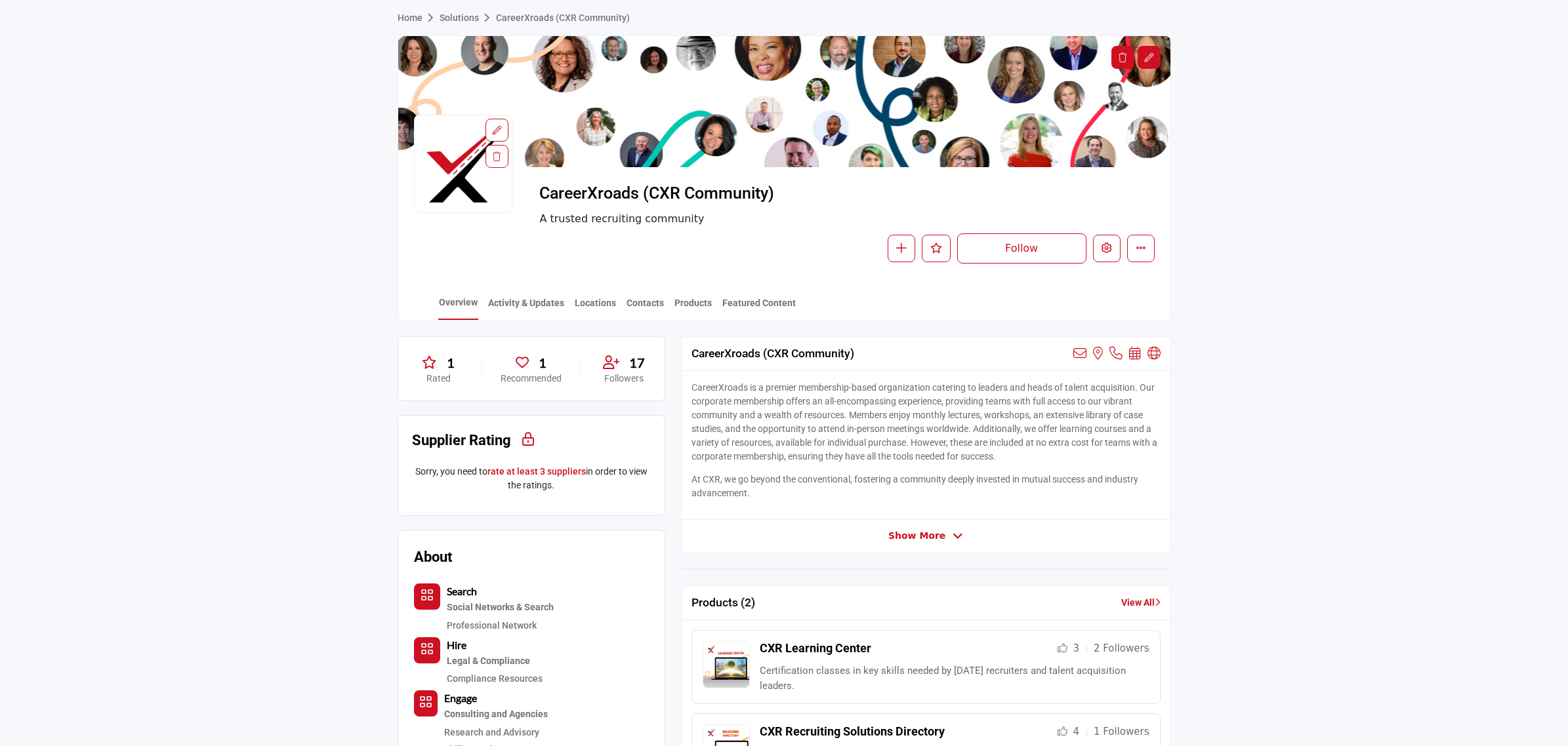
scroll to position [20, 0]
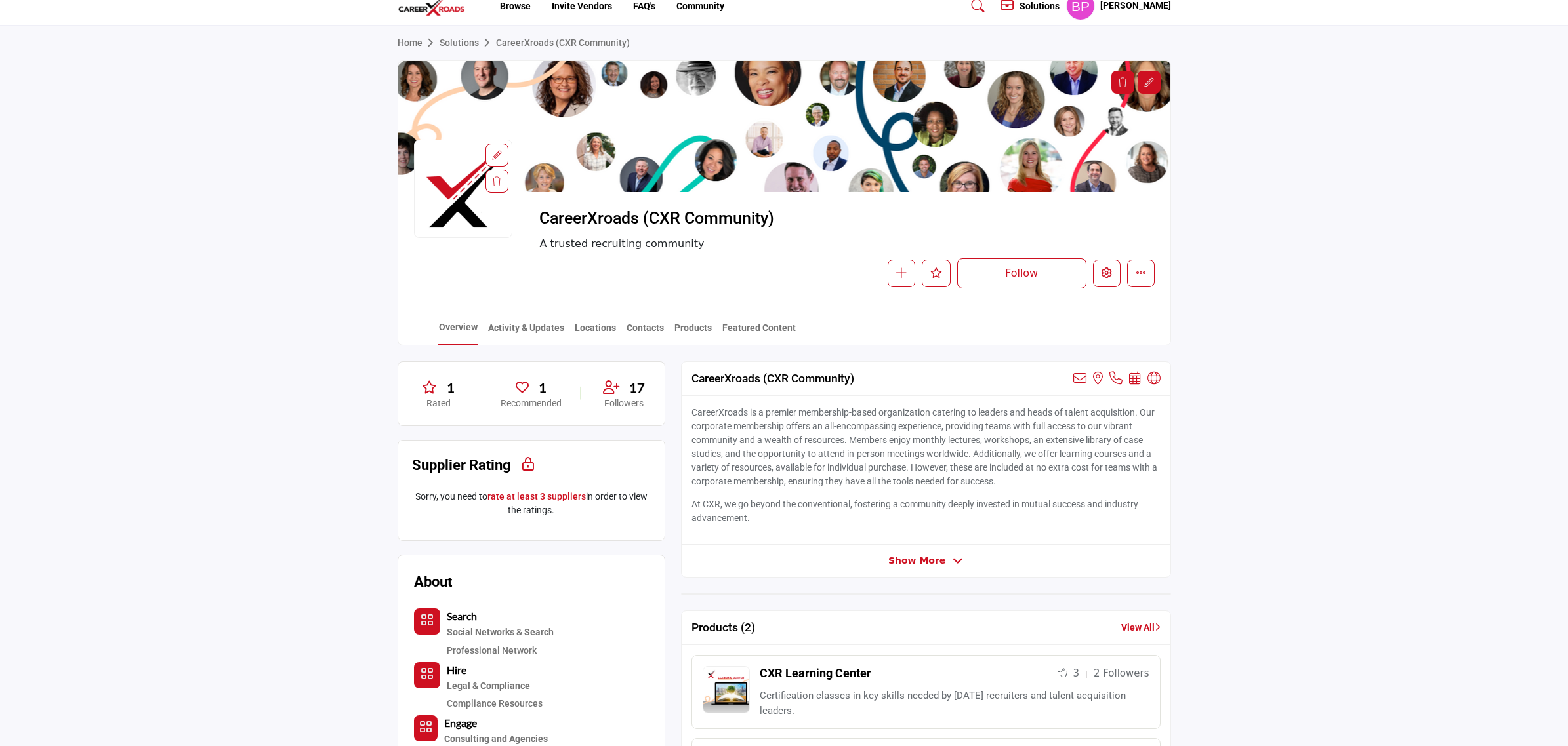
drag, startPoint x: 1316, startPoint y: 338, endPoint x: 1016, endPoint y: 239, distance: 315.9
click at [1316, 338] on section "Home Solutions CareerXroads (CXR Community) CareerXroads (CXR Community) A trus…" at bounding box center [784, 185] width 1568 height 320
